Goal: Information Seeking & Learning: Find specific fact

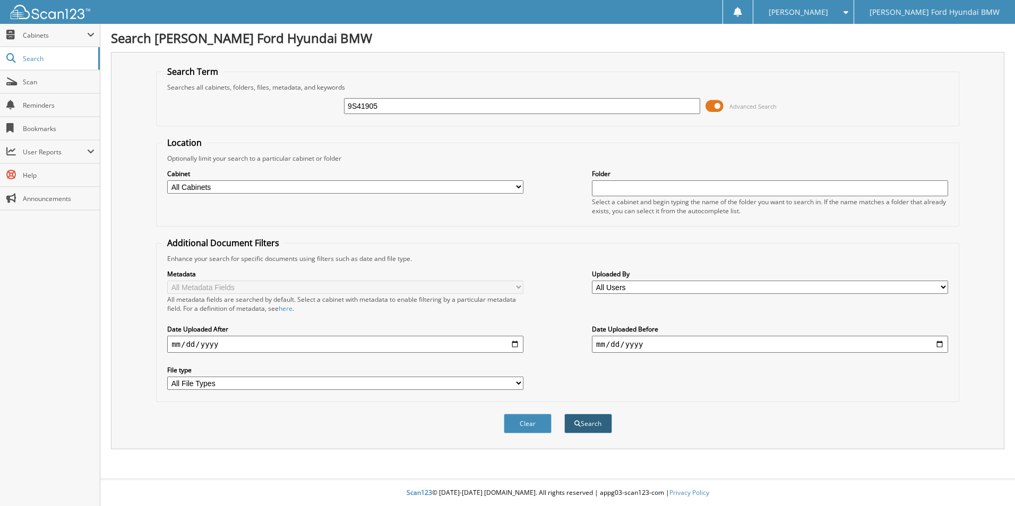
type input "9S41905"
click at [587, 425] on button "Search" at bounding box center [588, 424] width 48 height 20
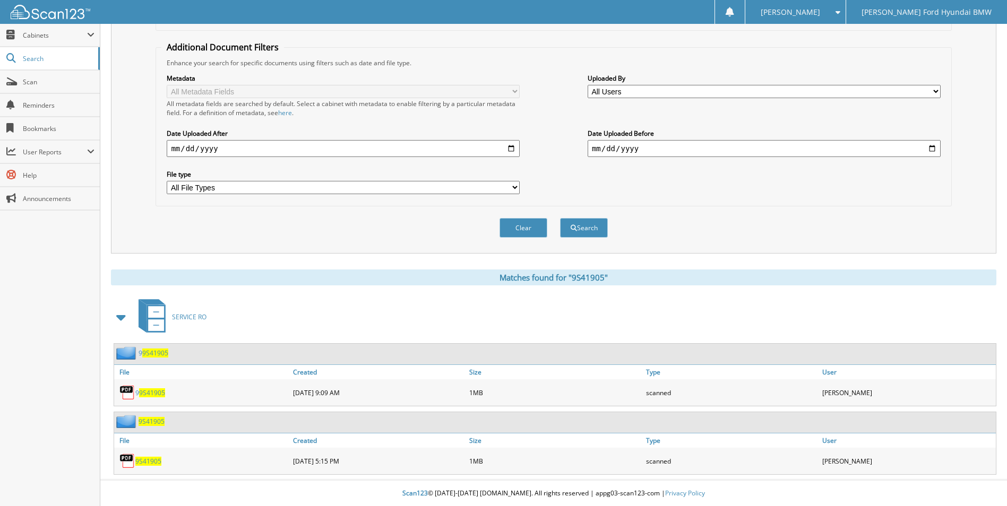
scroll to position [197, 0]
click at [144, 458] on span "9S41905" at bounding box center [148, 460] width 26 height 9
